Goal: Transaction & Acquisition: Purchase product/service

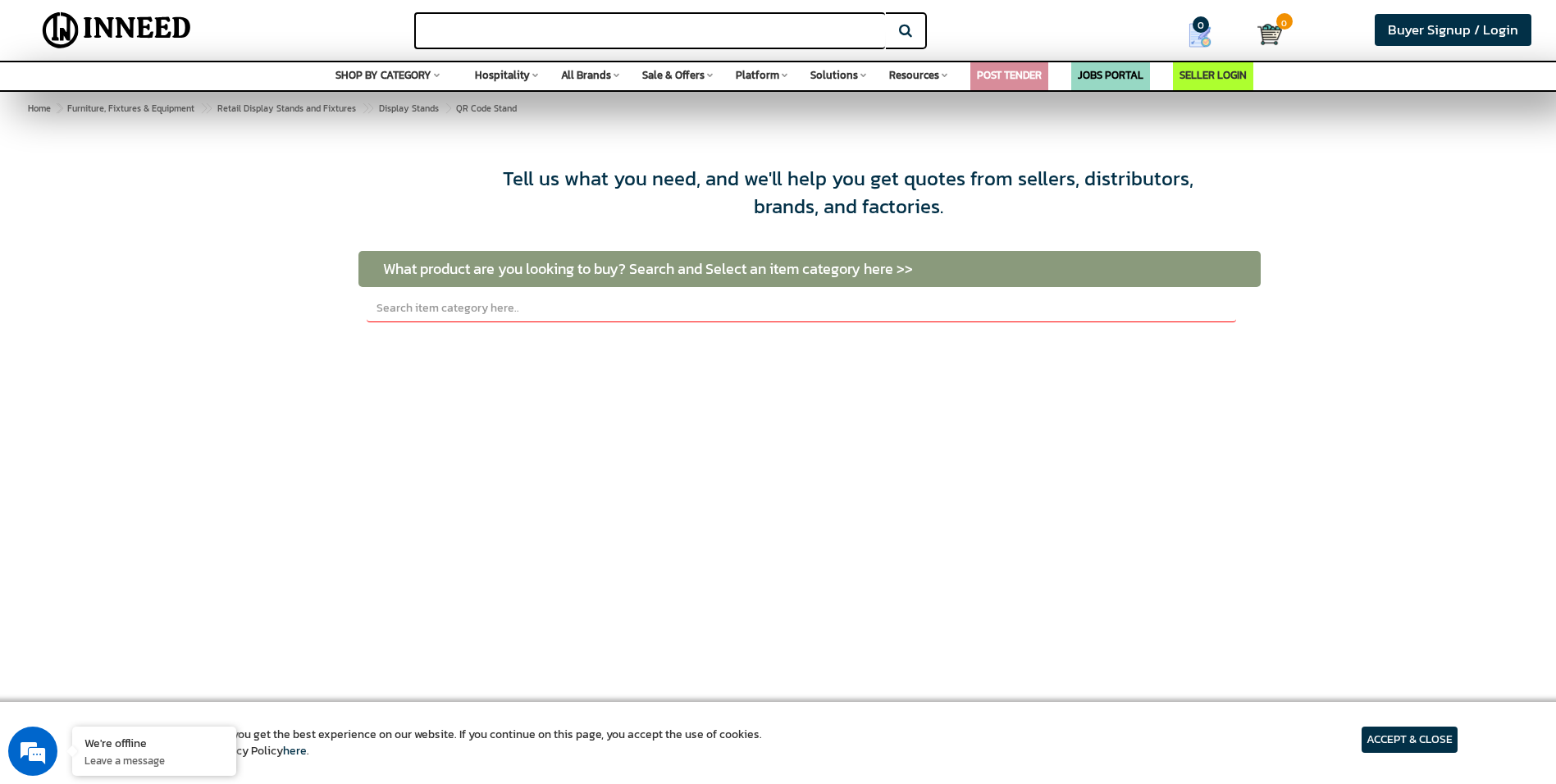
click at [582, 34] on input "text" at bounding box center [649, 31] width 471 height 37
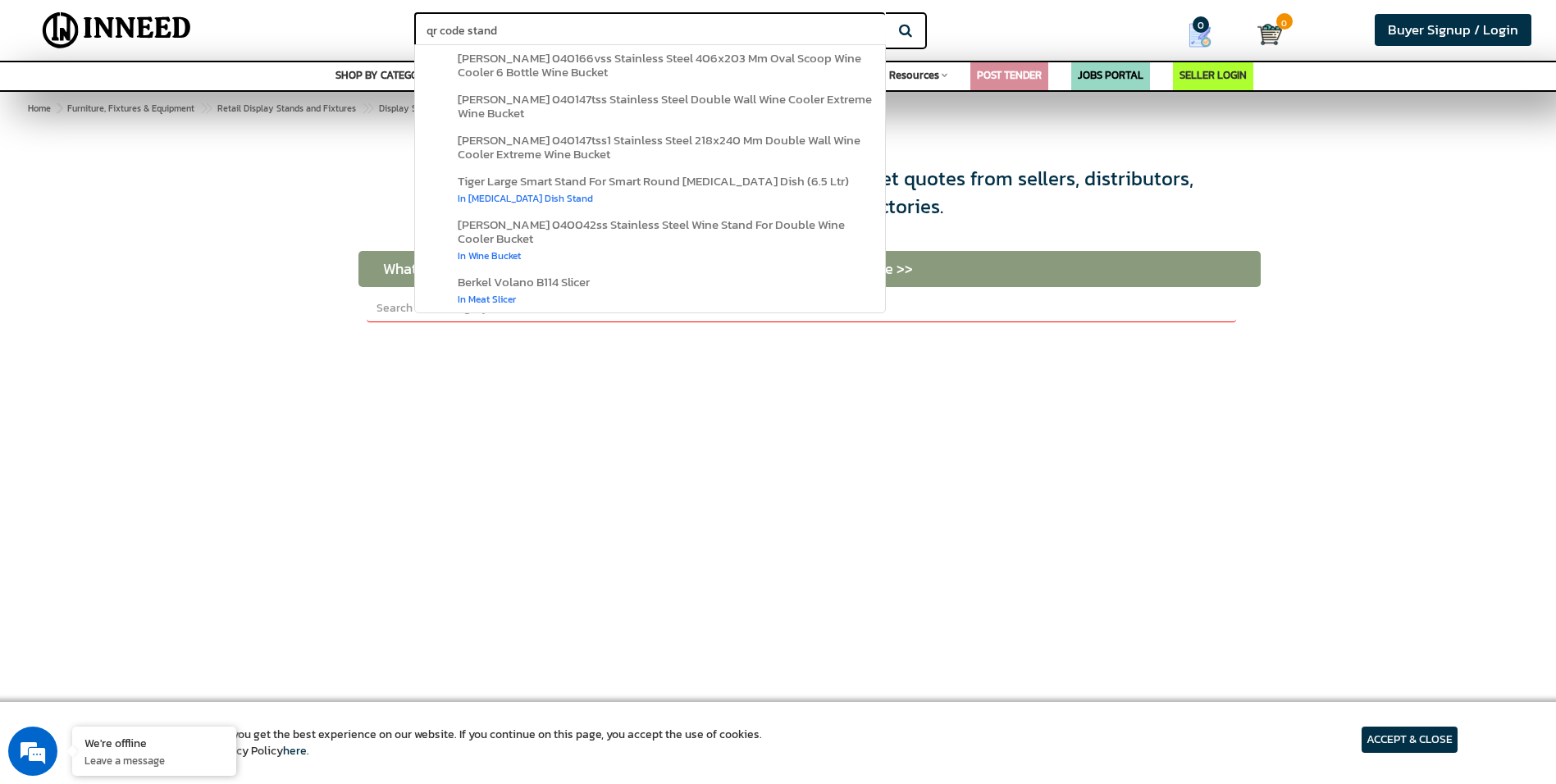
type input "qr code stand"
click at [886, 13] on button "Search" at bounding box center [906, 31] width 41 height 37
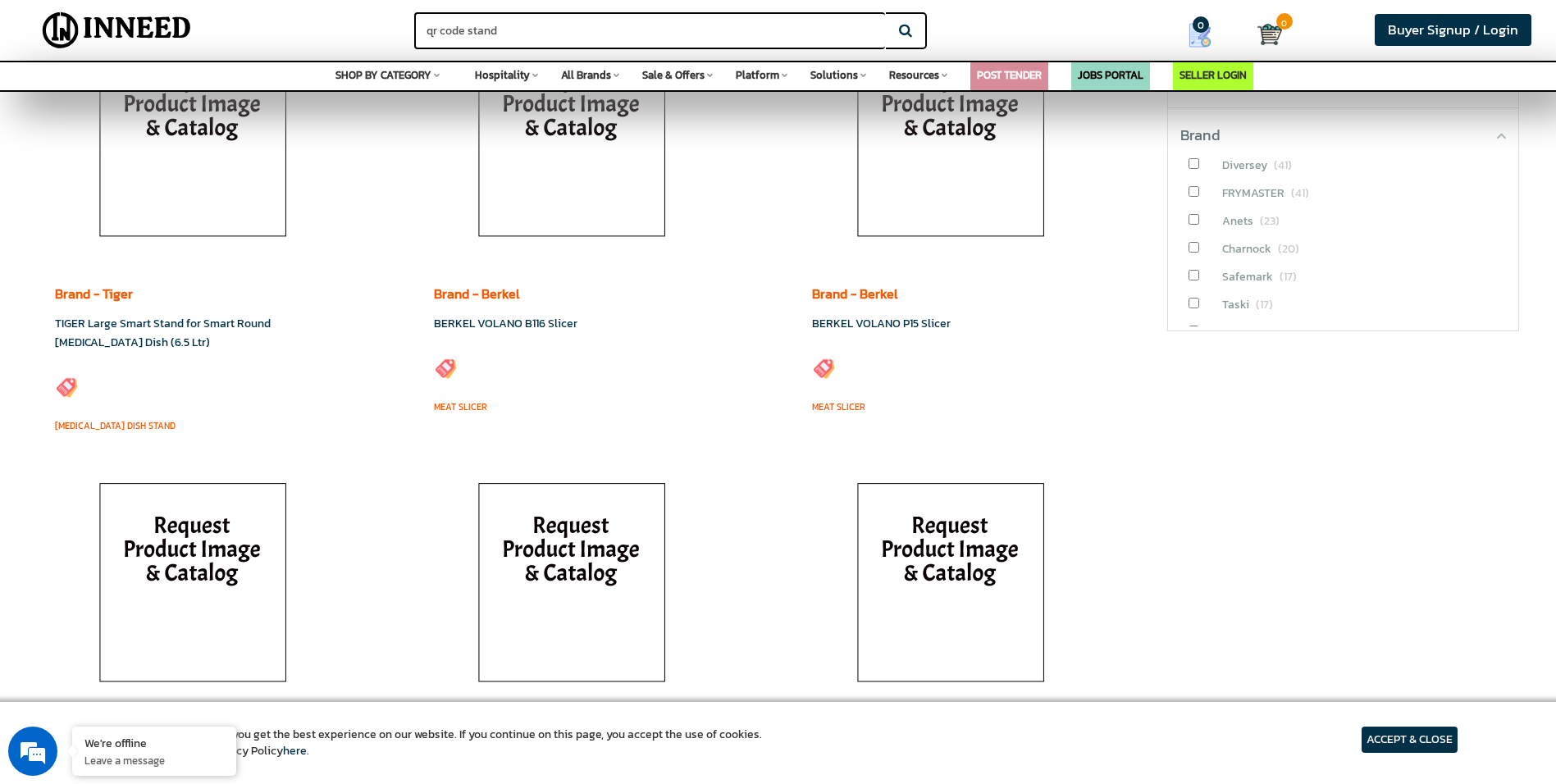
scroll to position [1066, 0]
